Goal: Transaction & Acquisition: Subscribe to service/newsletter

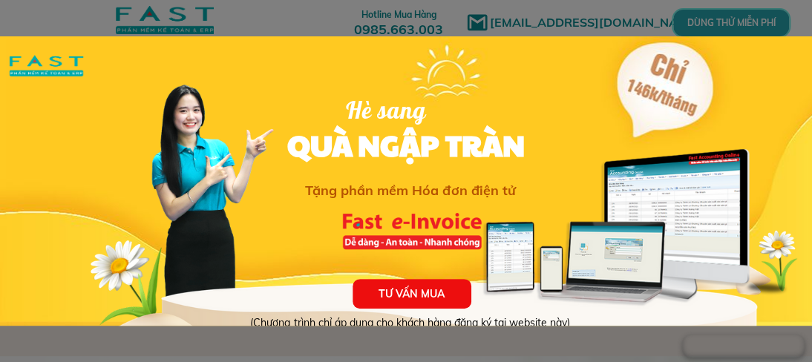
scroll to position [81, 0]
